Goal: Find specific page/section: Find specific page/section

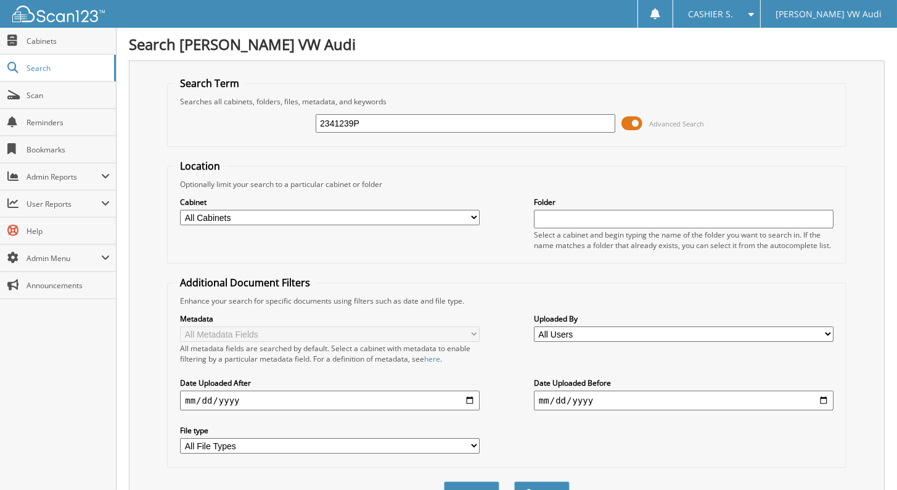
type input "2341239P"
click at [514, 481] on button "Search" at bounding box center [541, 492] width 55 height 23
click at [638, 121] on span at bounding box center [632, 123] width 21 height 18
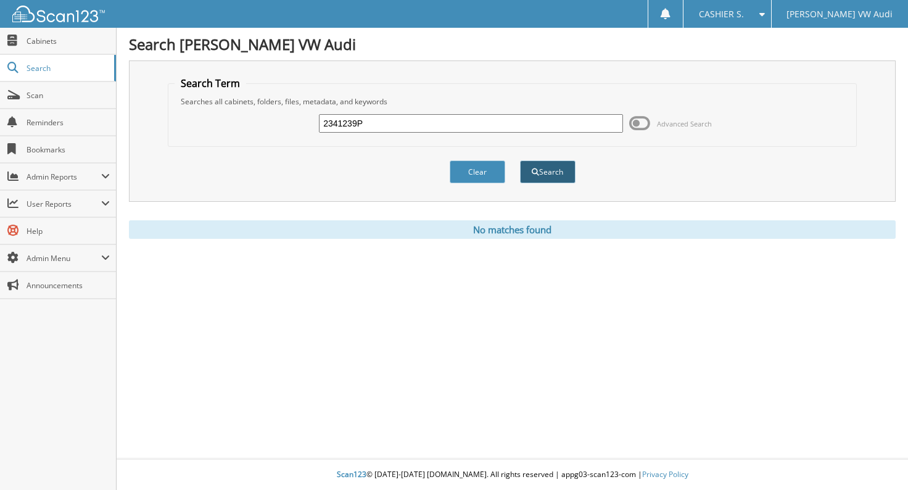
click at [540, 165] on button "Search" at bounding box center [547, 171] width 55 height 23
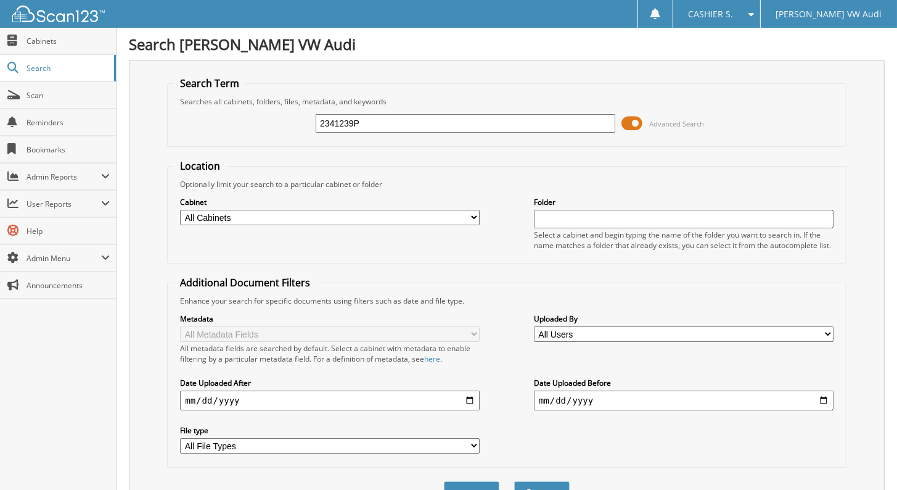
click at [639, 118] on span at bounding box center [632, 123] width 21 height 18
